Goal: Use online tool/utility: Utilize a website feature to perform a specific function

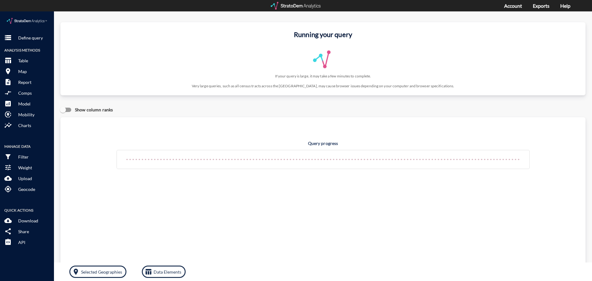
click at [299, 5] on div at bounding box center [296, 6] width 51 height 8
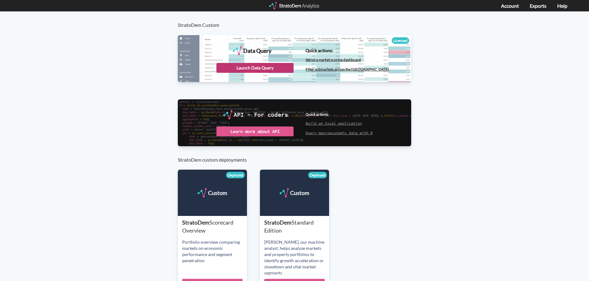
click at [253, 68] on div "Launch Data Query" at bounding box center [254, 68] width 77 height 10
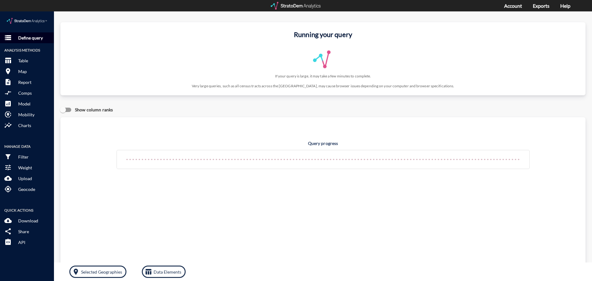
click p "Define query"
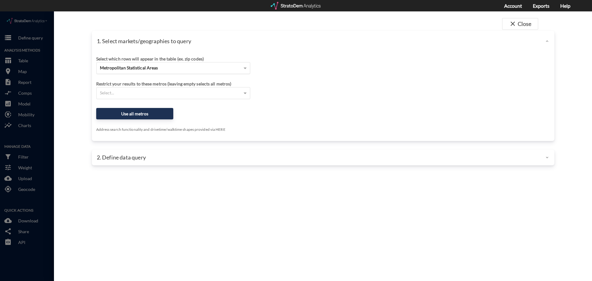
click span "Metropolitan Statistical Areas"
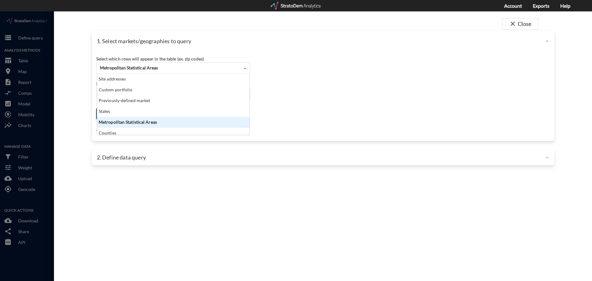
scroll to position [56, 149]
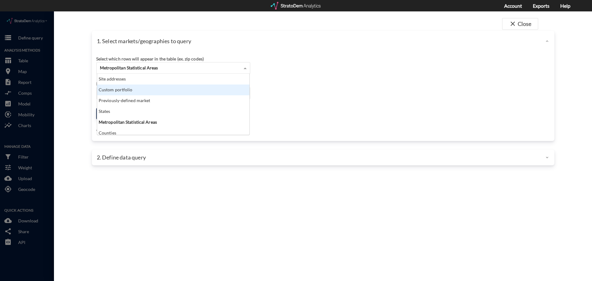
click div "Custom portfolio"
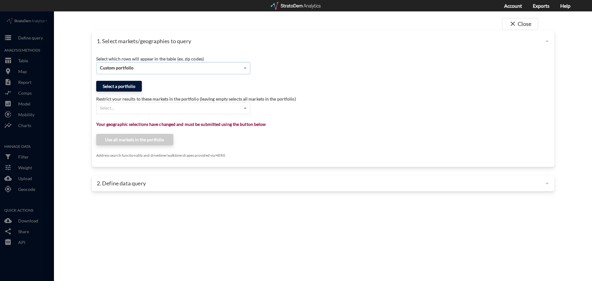
click button "Select a portfolio"
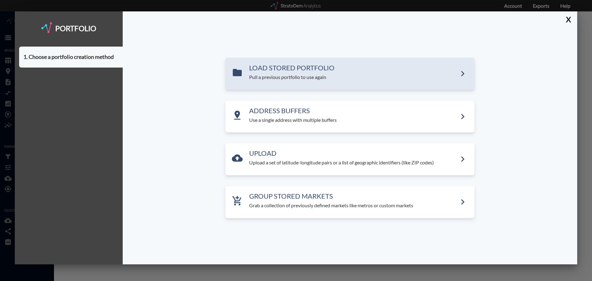
click at [317, 67] on h3 "LOAD STORED PORTFOLIO" at bounding box center [353, 67] width 208 height 7
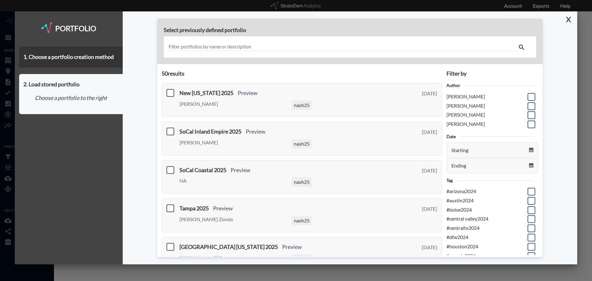
click at [568, 19] on button "X" at bounding box center [567, 19] width 11 height 16
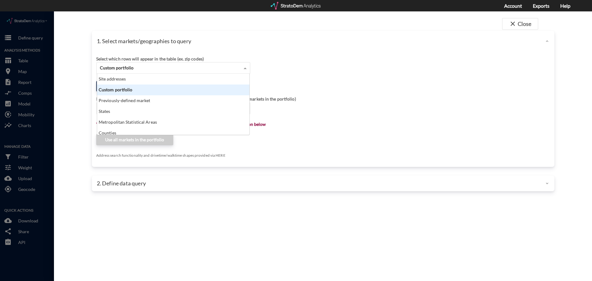
click div "Custom portfolio"
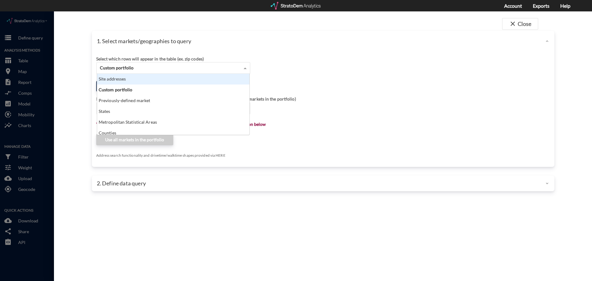
click div "Site addresses"
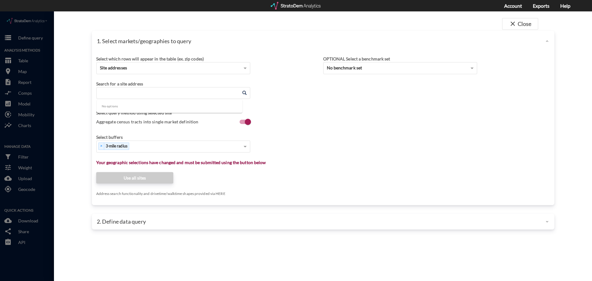
click input "Enter an address"
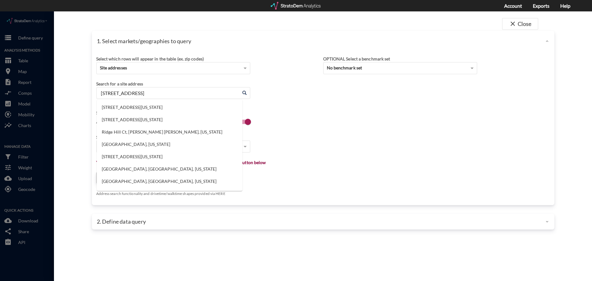
click li "[STREET_ADDRESS][US_STATE]"
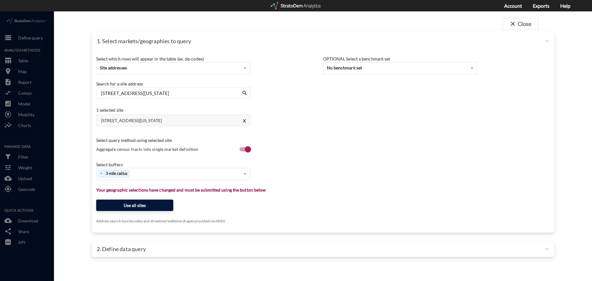
type input "[STREET_ADDRESS][US_STATE]"
click button "Use all sites"
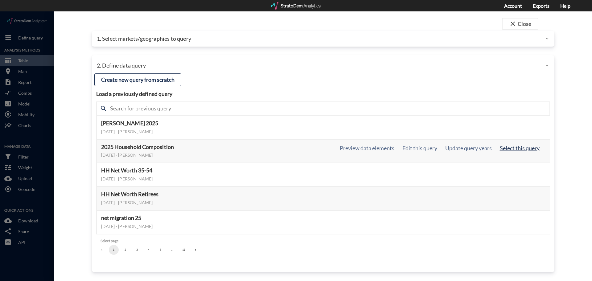
click button "Select this query"
